Goal: Task Accomplishment & Management: Use online tool/utility

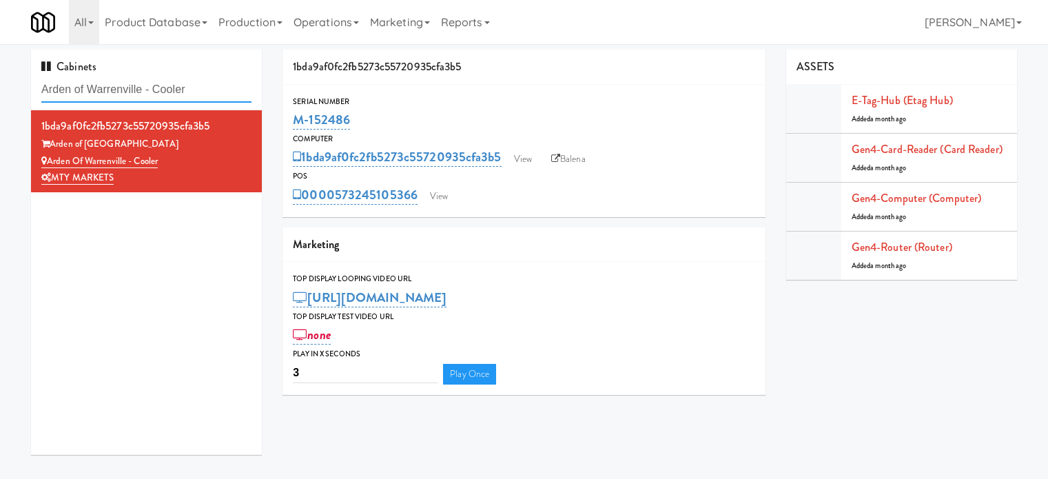
drag, startPoint x: 0, startPoint y: 0, endPoint x: 209, endPoint y: 87, distance: 226.6
click at [209, 87] on input "Arden of Warrenville - Cooler" at bounding box center [146, 89] width 210 height 25
paste input "vant HP - Cooler - Middle"
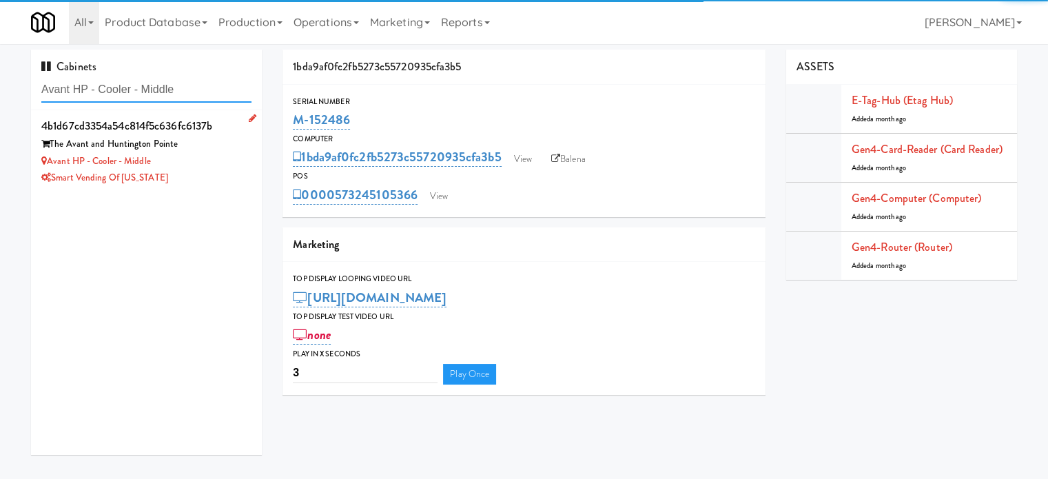
type input "Avant HP - Cooler - Middle"
click at [231, 156] on div "Avant HP - Cooler - Middle" at bounding box center [146, 161] width 210 height 17
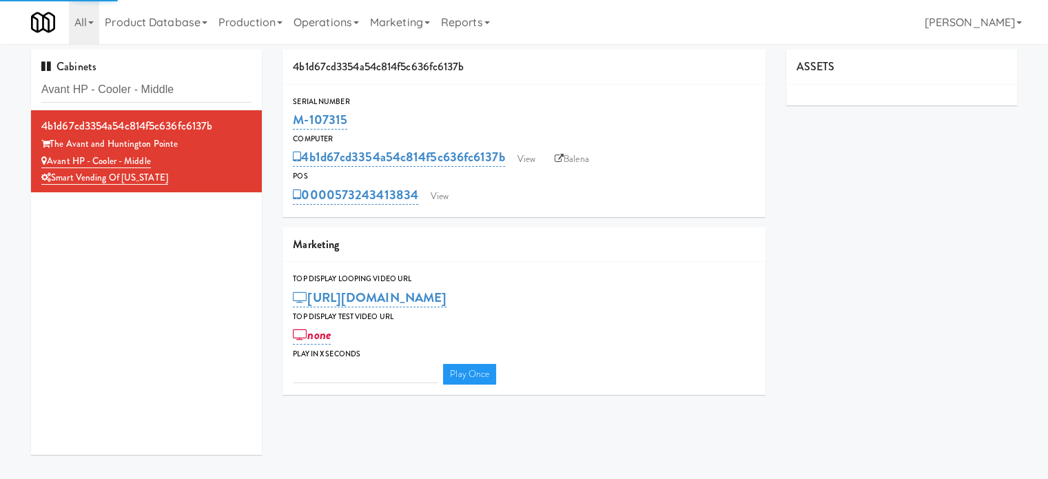
type input "3"
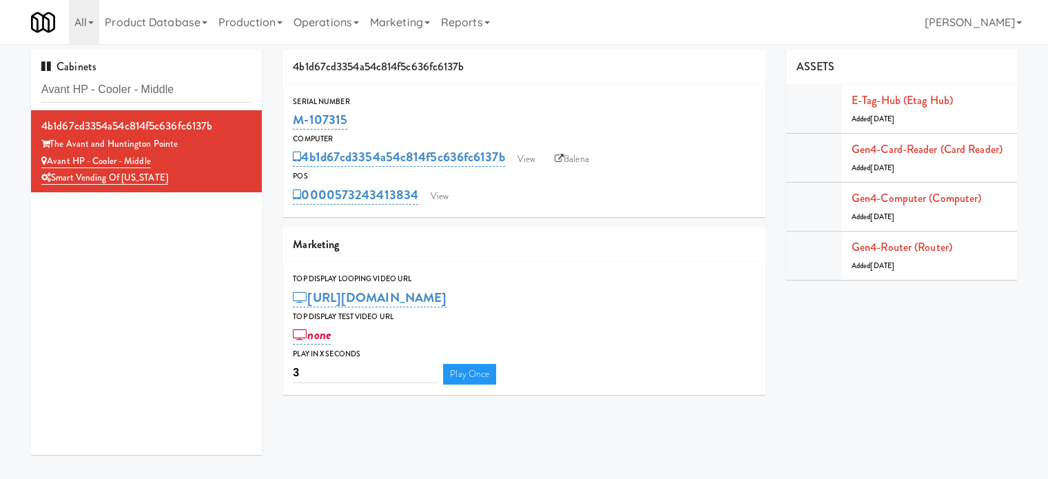
drag, startPoint x: 351, startPoint y: 119, endPoint x: 288, endPoint y: 121, distance: 63.4
click at [288, 121] on div "Serial Number M-107315" at bounding box center [523, 113] width 483 height 37
copy link "M-107315"
click at [176, 83] on input "Avant HP - Cooler - Middle" at bounding box center [146, 89] width 210 height 25
click at [177, 83] on input "Avant HP - Cooler - Middle" at bounding box center [146, 89] width 210 height 25
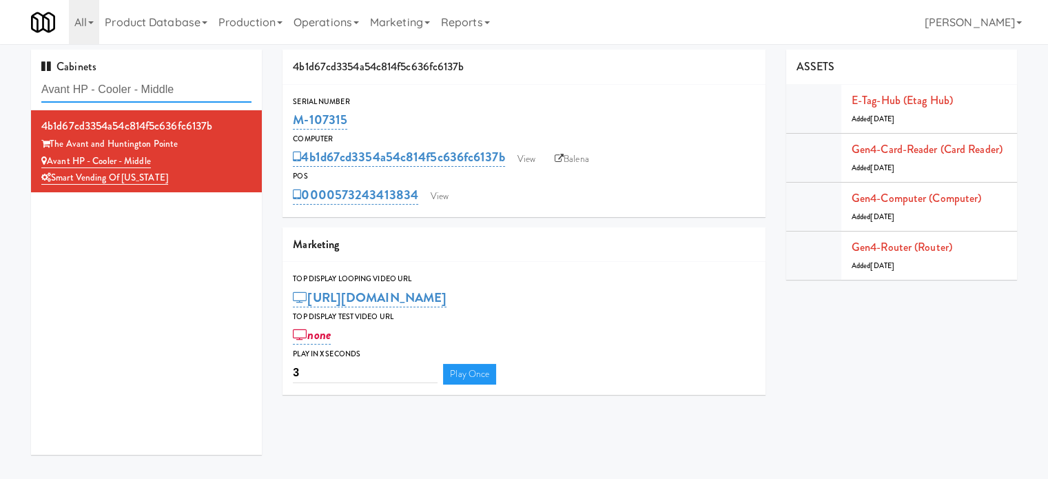
click at [178, 83] on input "Avant HP - Cooler - Middle" at bounding box center [146, 89] width 210 height 25
click at [185, 81] on input "Avant HP - Cooler - Middle" at bounding box center [146, 89] width 210 height 25
paste input "Jenet:Already rebooted the router, check back later"
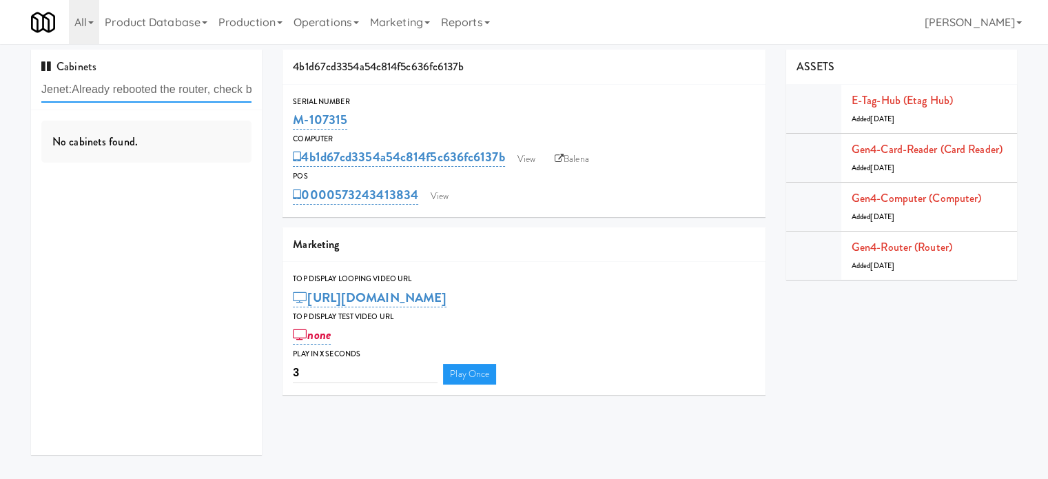
click at [189, 89] on input "Jenet:Already rebooted the router, check back later" at bounding box center [146, 89] width 210 height 25
click at [189, 87] on input "Jenet:Already rebooted the router, check back later" at bounding box center [146, 89] width 210 height 25
paste input "Eleven55 - Pantry"
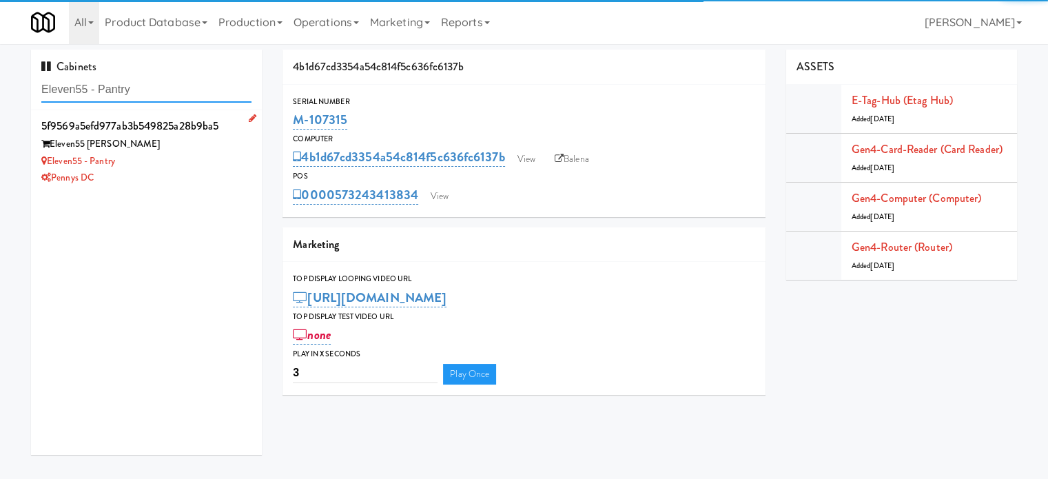
type input "Eleven55 - Pantry"
click at [200, 167] on div "Eleven55 - Pantry" at bounding box center [146, 161] width 210 height 17
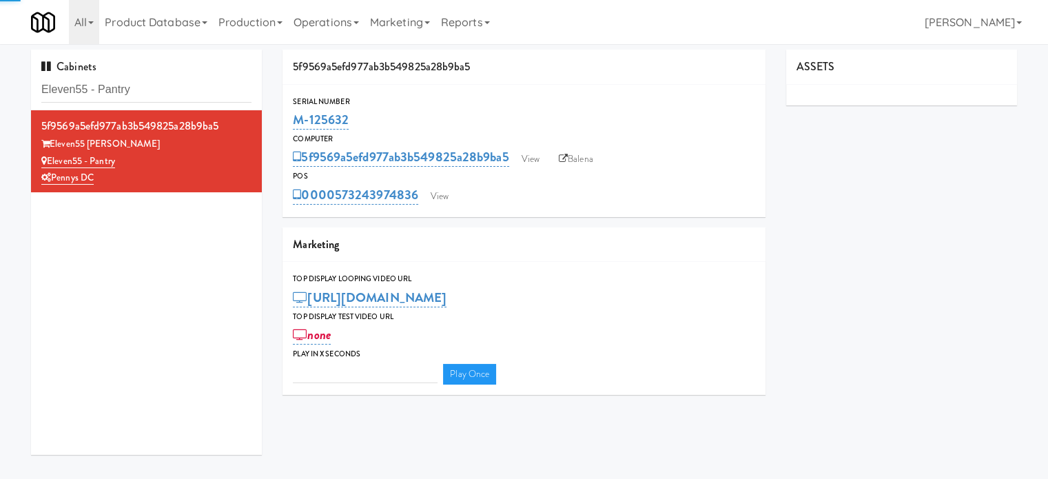
type input "3"
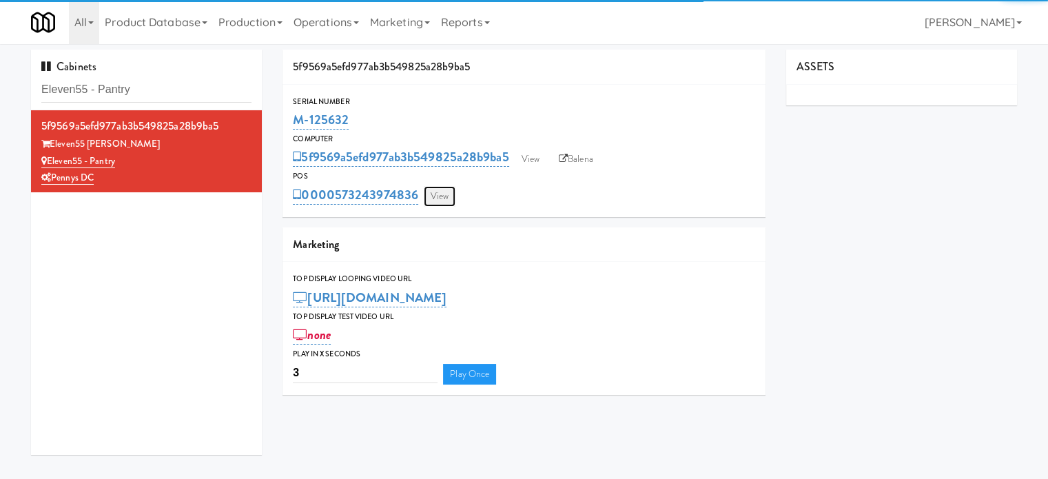
click at [445, 195] on link "View" at bounding box center [440, 196] width 32 height 21
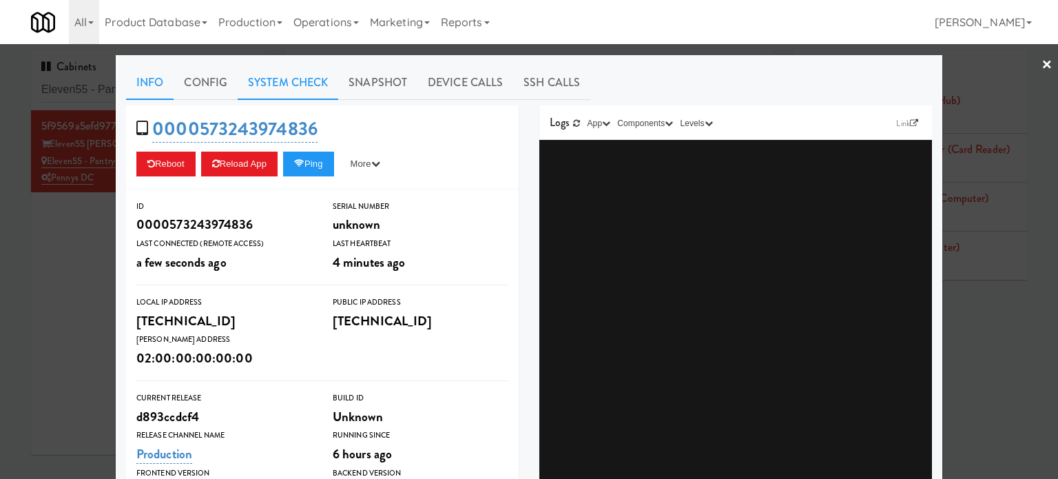
click at [266, 82] on link "System Check" at bounding box center [288, 82] width 101 height 34
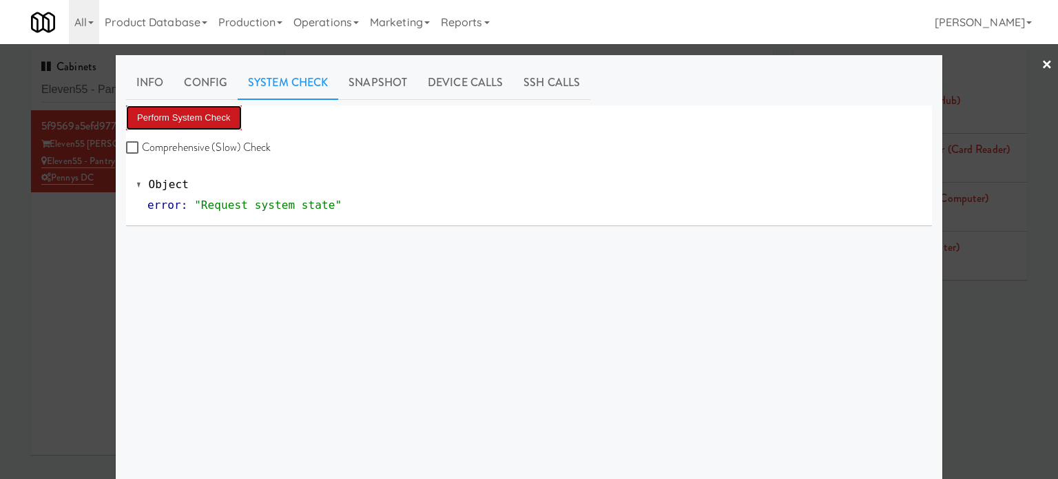
click at [203, 122] on button "Perform System Check" at bounding box center [184, 117] width 116 height 25
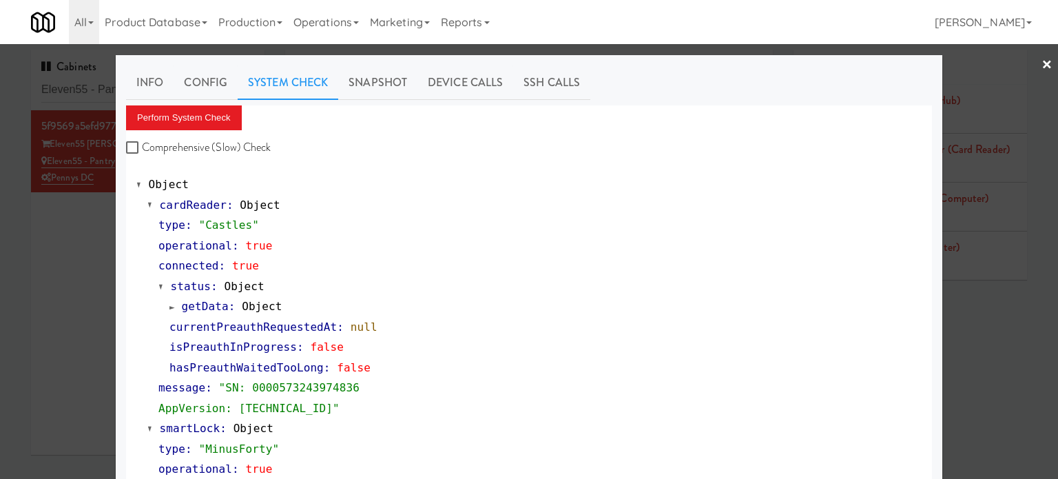
click at [78, 282] on div at bounding box center [529, 239] width 1058 height 479
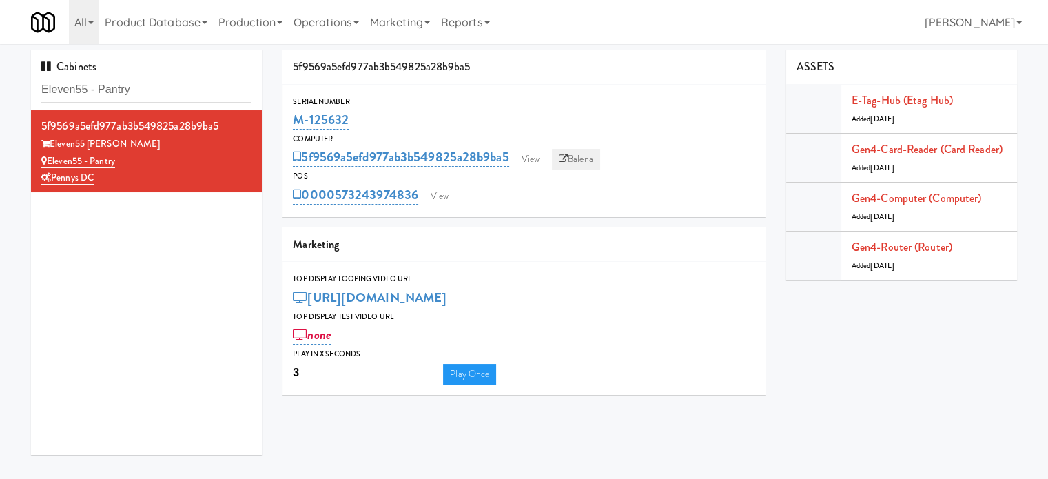
click at [590, 159] on link "Balena" at bounding box center [576, 159] width 48 height 21
